Goal: Transaction & Acquisition: Obtain resource

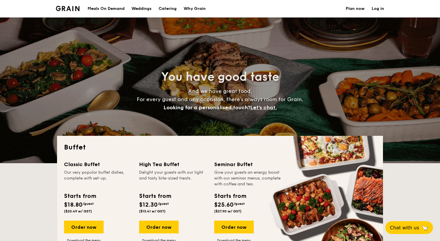
select select
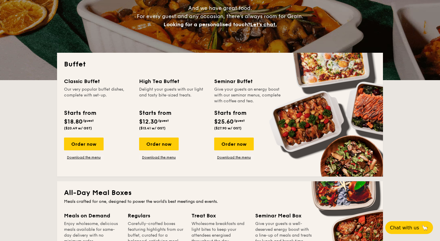
scroll to position [86, 0]
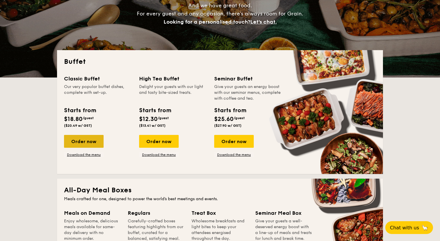
click at [80, 141] on div "Order now" at bounding box center [84, 141] width 40 height 13
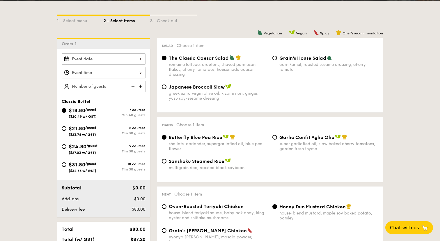
scroll to position [121, 0]
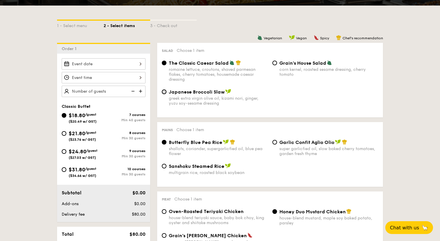
click at [165, 92] on input "Japanese Broccoli Slaw greek extra virgin olive oil, kizami nori, ginger, yuzu …" at bounding box center [164, 91] width 5 height 5
radio input "true"
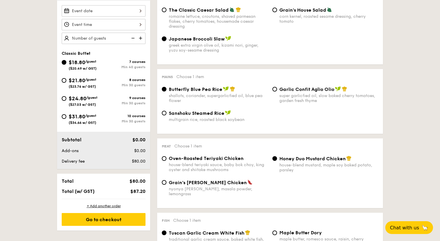
scroll to position [179, 0]
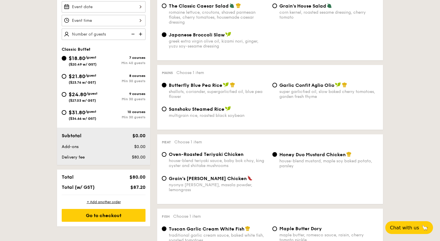
click at [167, 110] on div "Sanshoku Steamed Rice multigrain rice, roasted black soybean" at bounding box center [215, 112] width 111 height 12
click at [166, 110] on input "Sanshoku Steamed Rice multigrain rice, roasted black soybean" at bounding box center [164, 109] width 5 height 5
radio input "true"
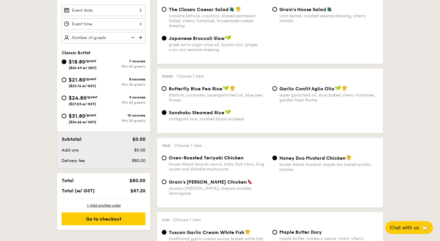
scroll to position [177, 0]
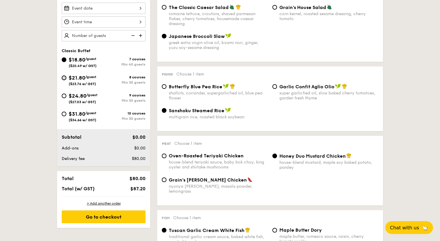
click at [64, 80] on input "$21.80 /guest ($23.76 w/ GST) 8 courses Min 30 guests" at bounding box center [64, 77] width 5 height 5
radio input "true"
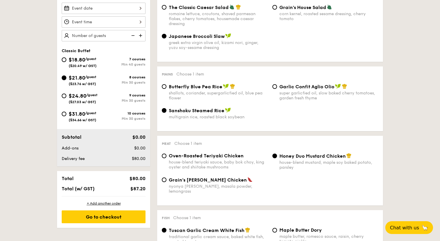
radio input "true"
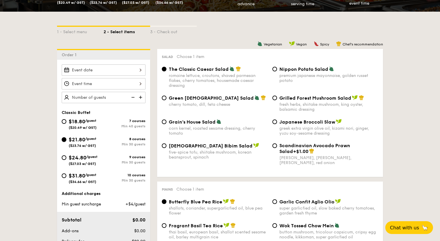
scroll to position [120, 0]
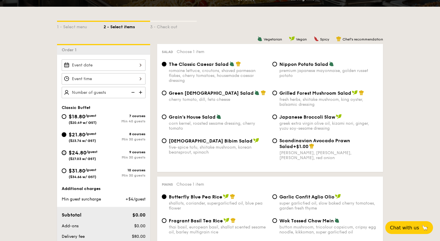
click at [63, 152] on input "$24.80 /guest ($27.03 w/ GST) 9 courses Min 30 guests" at bounding box center [64, 152] width 5 height 5
radio input "true"
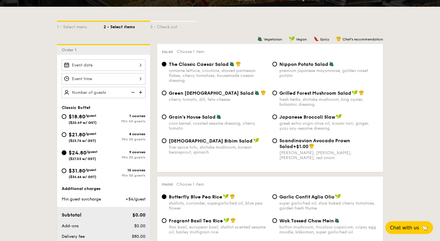
radio input "true"
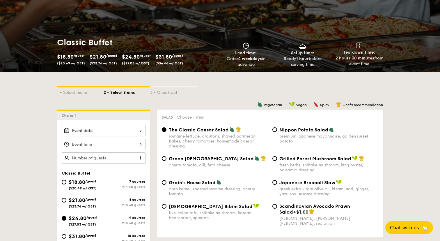
scroll to position [0, 0]
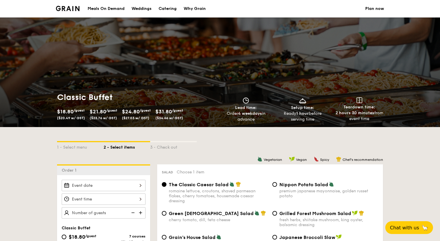
click at [65, 8] on img at bounding box center [68, 8] width 24 height 5
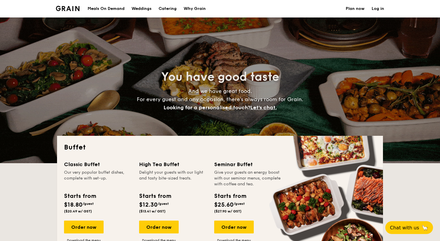
select select
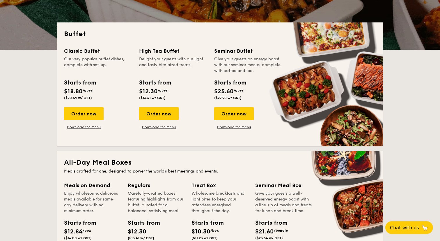
scroll to position [106, 0]
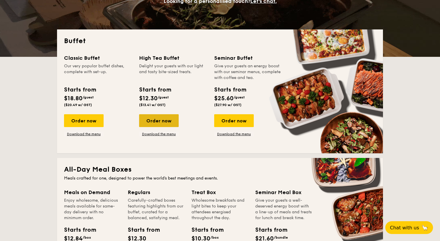
click at [165, 122] on div "Order now" at bounding box center [159, 120] width 40 height 13
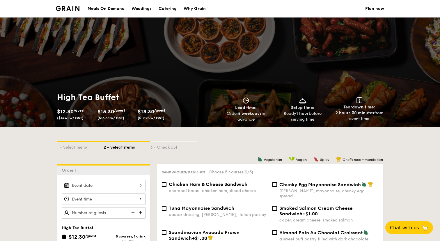
click at [168, 9] on div "Catering" at bounding box center [168, 8] width 18 height 17
select select
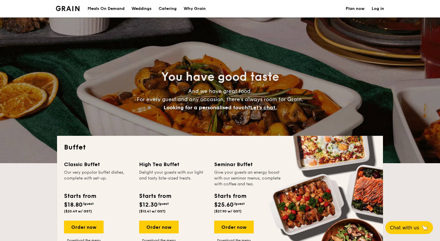
click at [69, 10] on img at bounding box center [68, 8] width 24 height 5
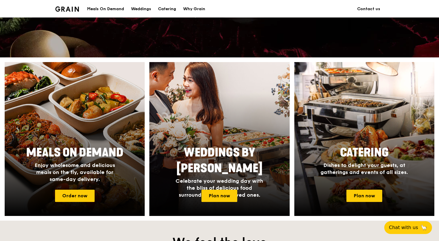
scroll to position [176, 0]
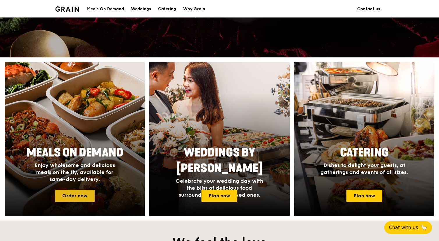
click at [77, 195] on link "Order now" at bounding box center [75, 196] width 40 height 12
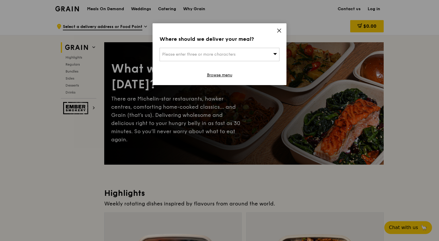
click at [251, 54] on div "Please enter three or more characters" at bounding box center [220, 54] width 120 height 13
click at [279, 29] on icon at bounding box center [279, 30] width 5 height 5
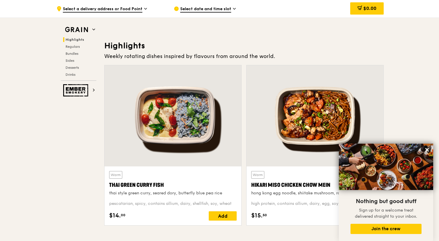
scroll to position [152, 0]
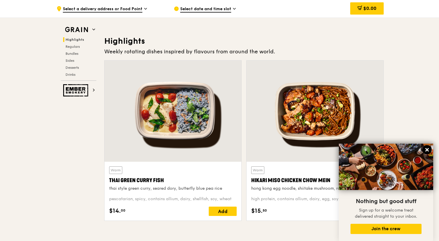
click at [427, 151] on icon at bounding box center [427, 149] width 5 height 5
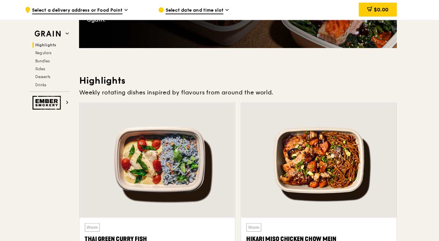
scroll to position [0, 0]
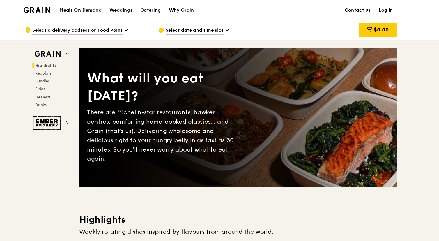
click at [69, 9] on img at bounding box center [67, 8] width 24 height 5
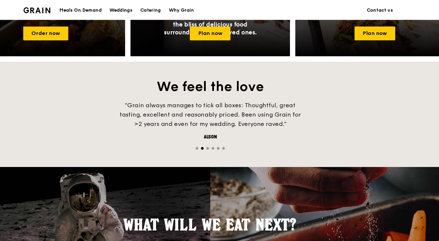
scroll to position [255, 0]
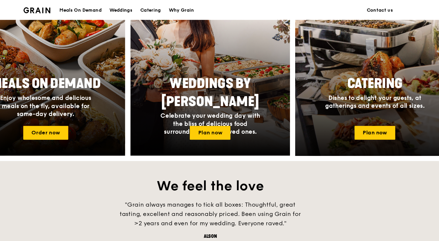
click at [360, 91] on span "Dishes to delight your guests, at gatherings and events of all sizes." at bounding box center [364, 89] width 87 height 13
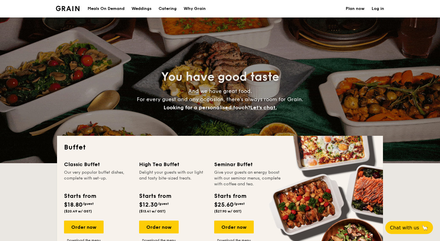
select select
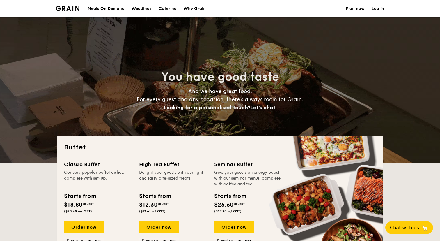
click at [170, 9] on h1 "Catering" at bounding box center [168, 8] width 18 height 17
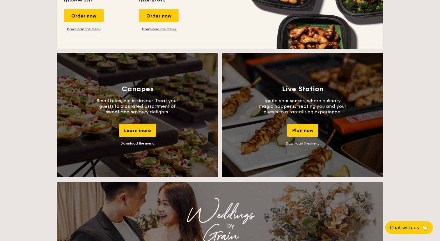
scroll to position [477, 0]
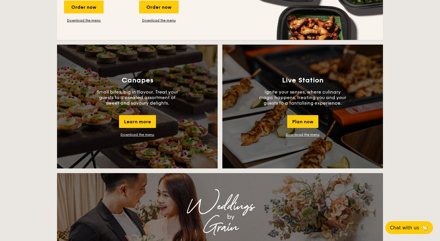
click at [305, 135] on link "Download the menu" at bounding box center [303, 135] width 34 height 4
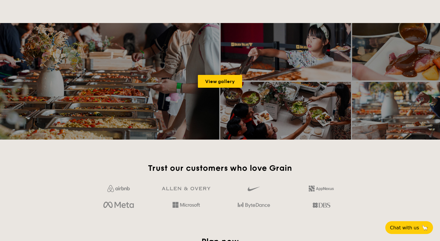
scroll to position [767, 0]
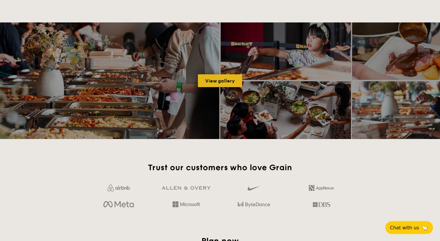
click at [219, 80] on link "View gallery" at bounding box center [220, 80] width 44 height 13
